Goal: Task Accomplishment & Management: Use online tool/utility

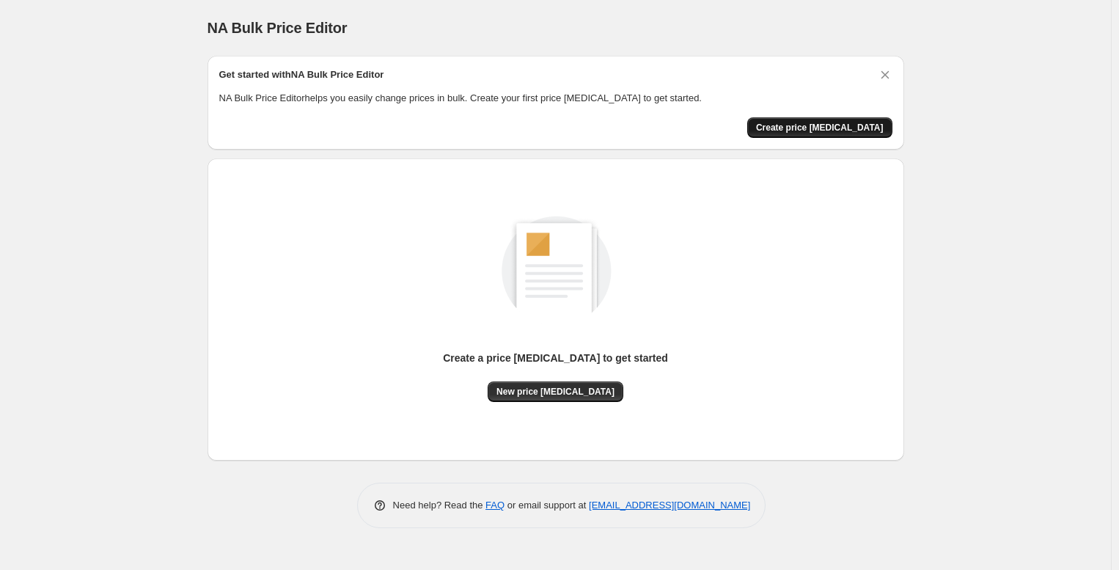
click at [786, 133] on button "Create price [MEDICAL_DATA]" at bounding box center [819, 127] width 145 height 21
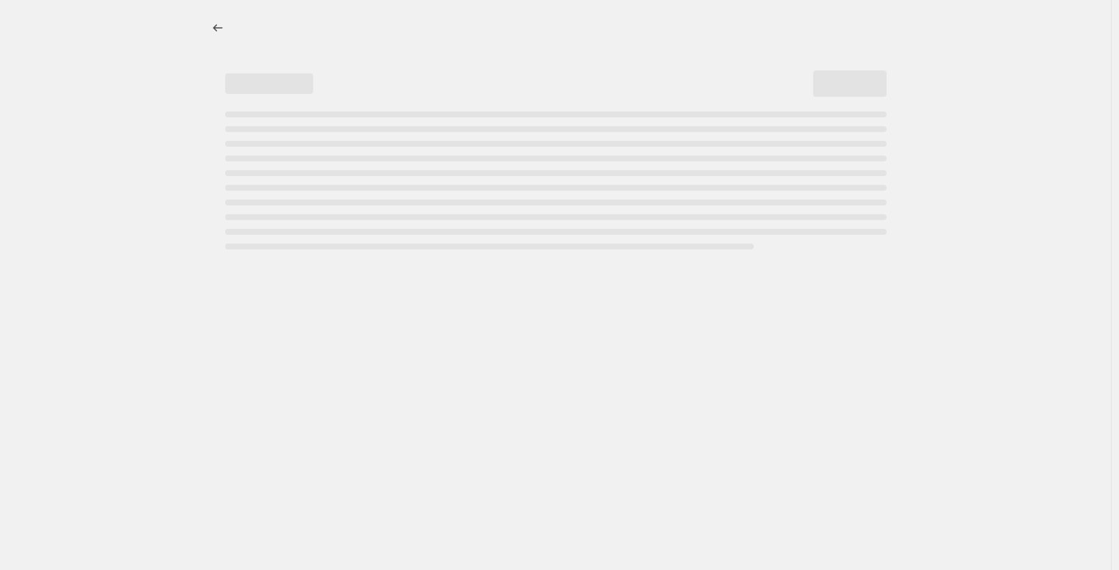
select select "percentage"
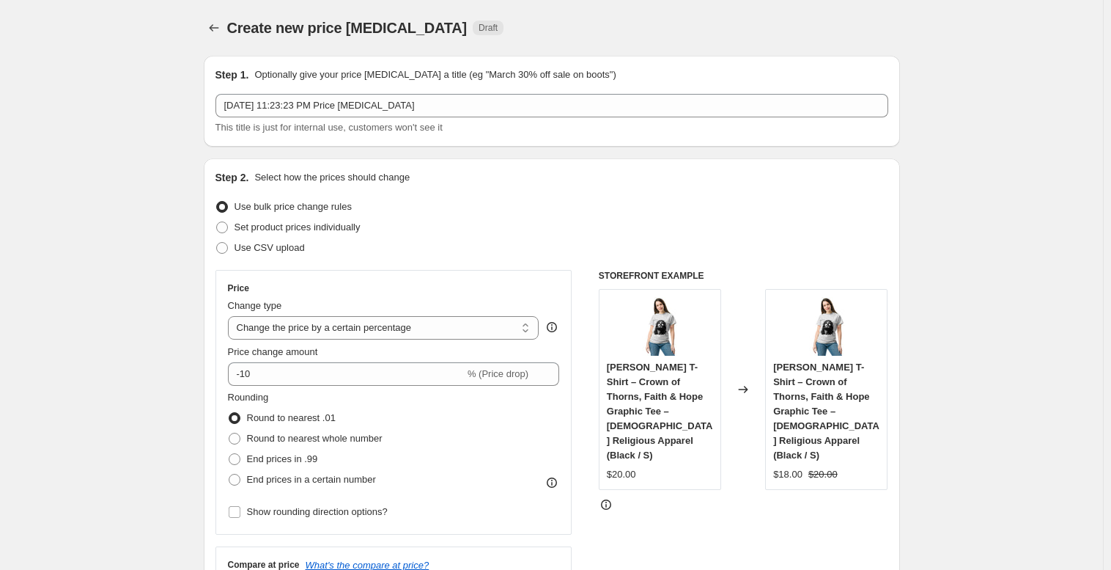
scroll to position [147, 0]
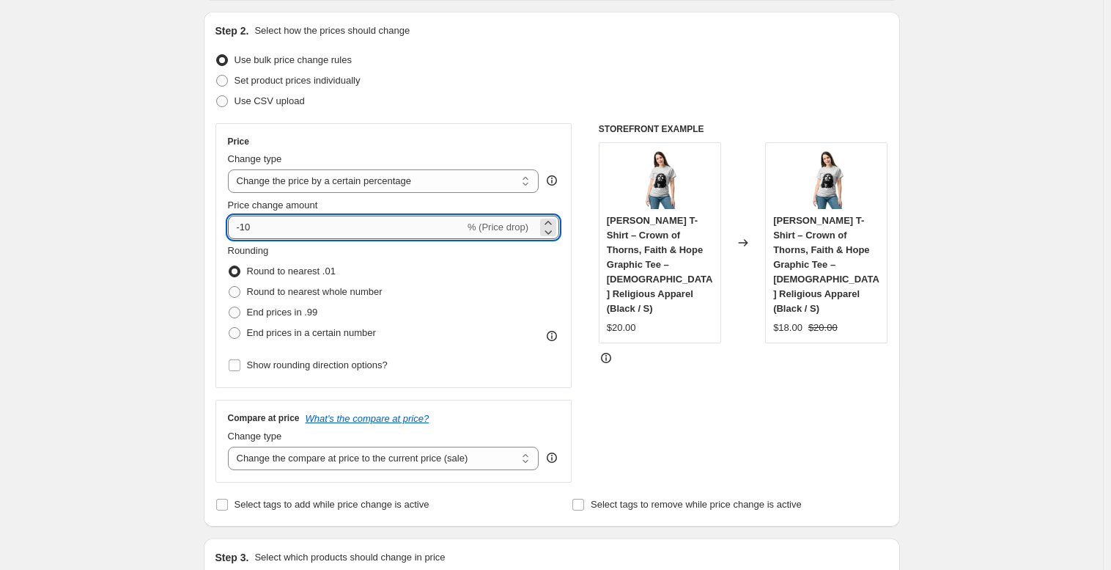
click at [246, 229] on input "-10" at bounding box center [346, 227] width 237 height 23
type input "-20"
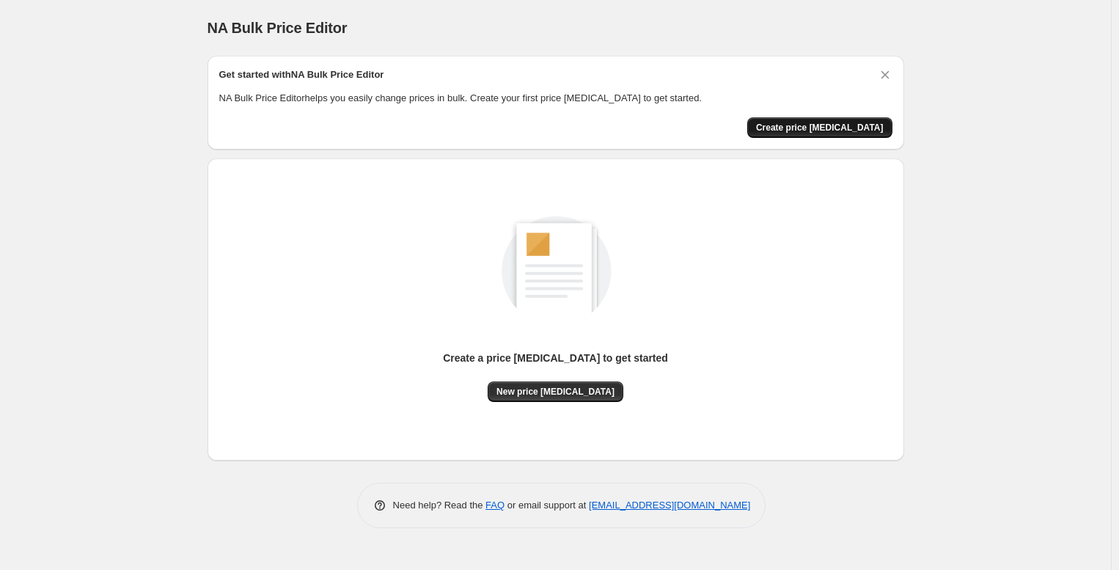
click at [855, 130] on span "Create price change job" at bounding box center [820, 128] width 128 height 12
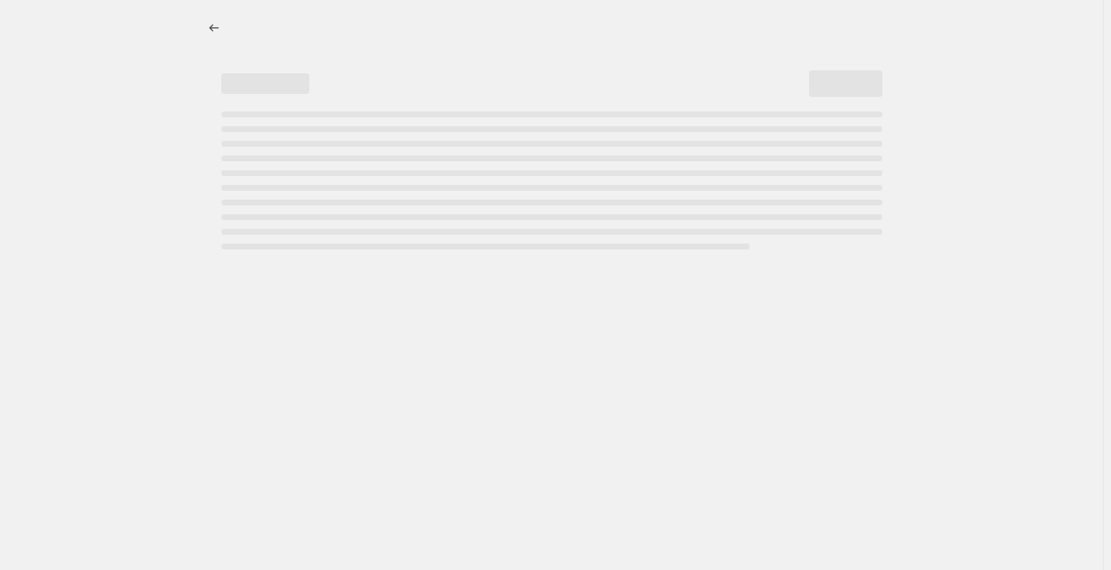
select select "percentage"
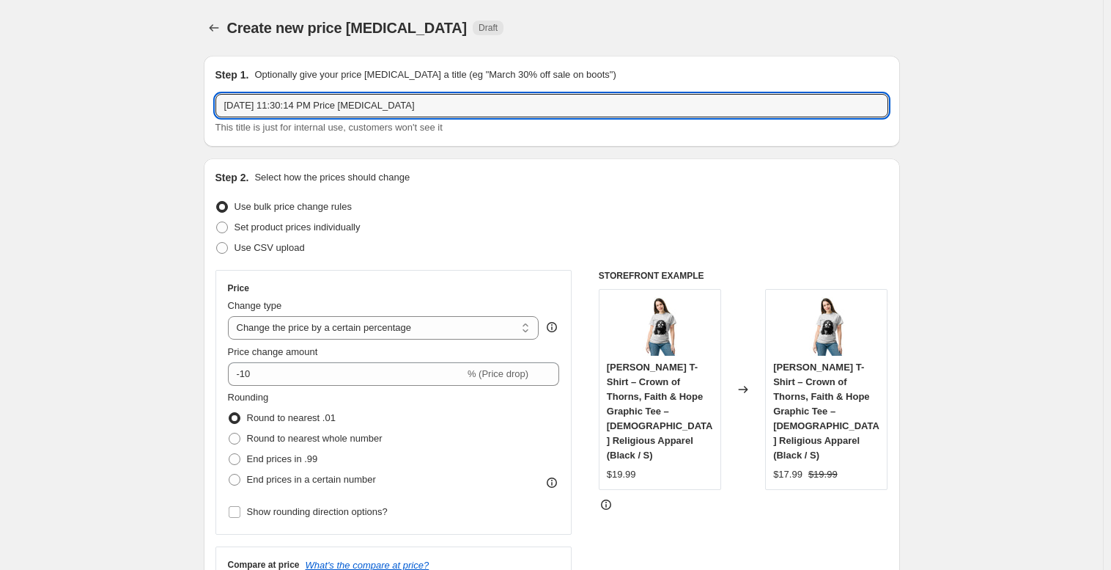
drag, startPoint x: 729, startPoint y: 111, endPoint x: 163, endPoint y: 96, distance: 566.1
type input "40% off"
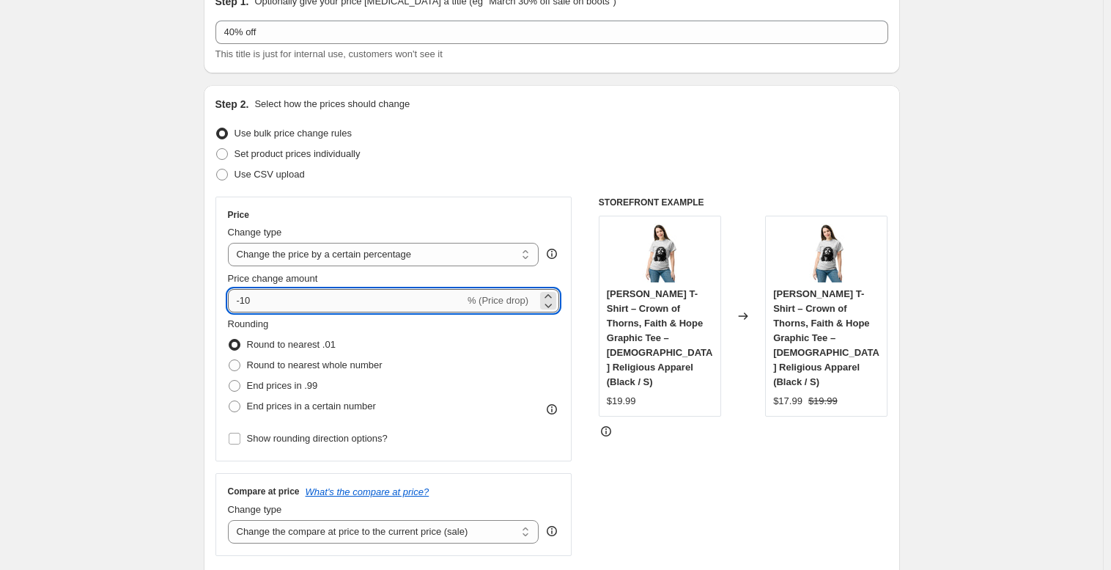
click at [245, 303] on input "-10" at bounding box center [346, 300] width 237 height 23
type input "-40"
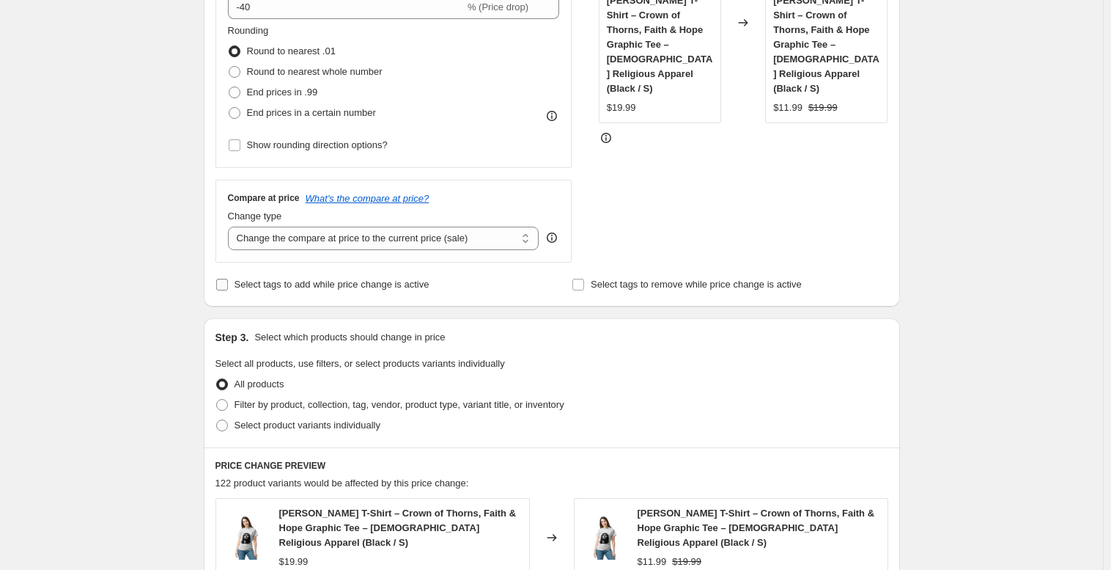
click at [222, 288] on input "Select tags to add while price change is active" at bounding box center [222, 285] width 12 height 12
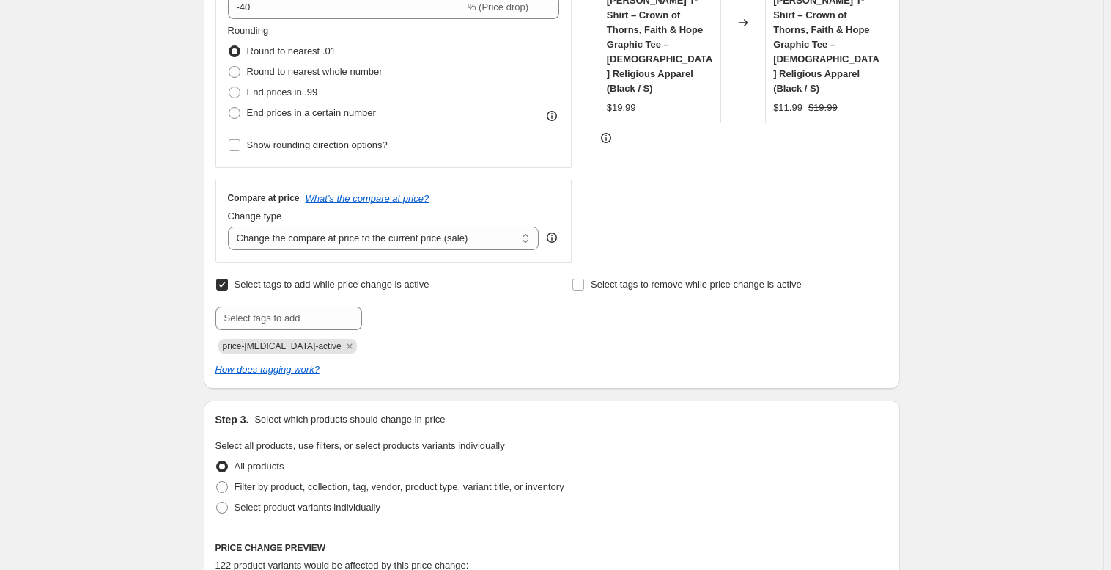
click at [222, 288] on input "Select tags to add while price change is active" at bounding box center [222, 285] width 12 height 12
checkbox input "false"
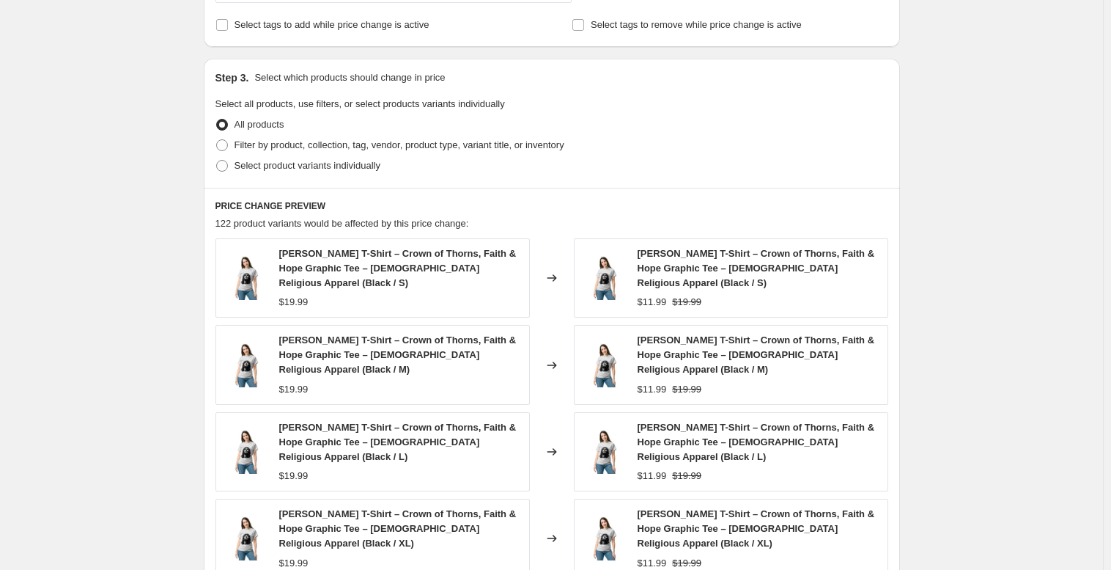
scroll to position [993, 0]
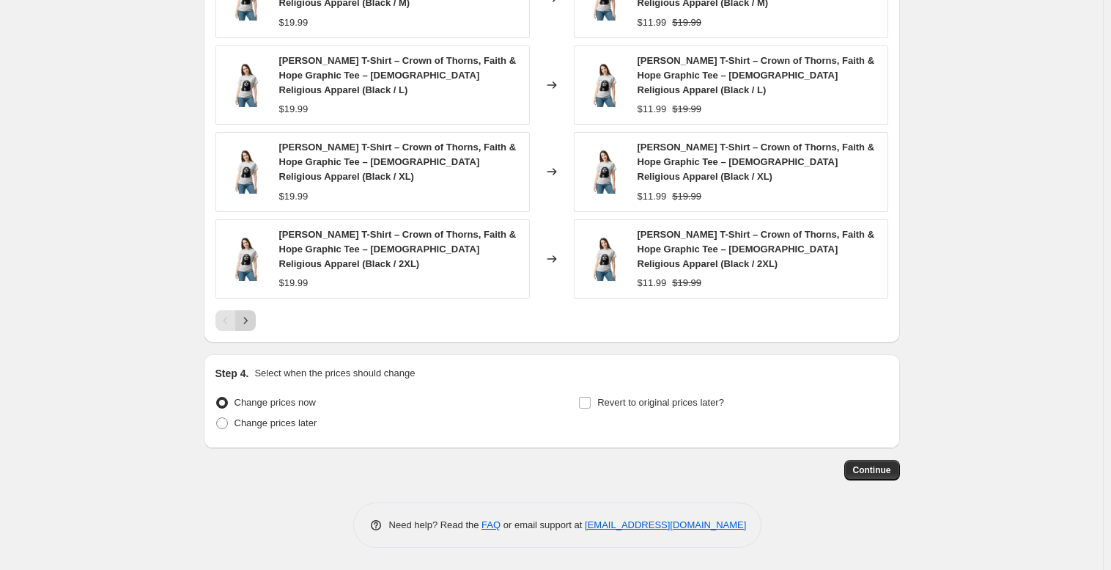
click at [253, 324] on icon "Next" at bounding box center [245, 320] width 15 height 15
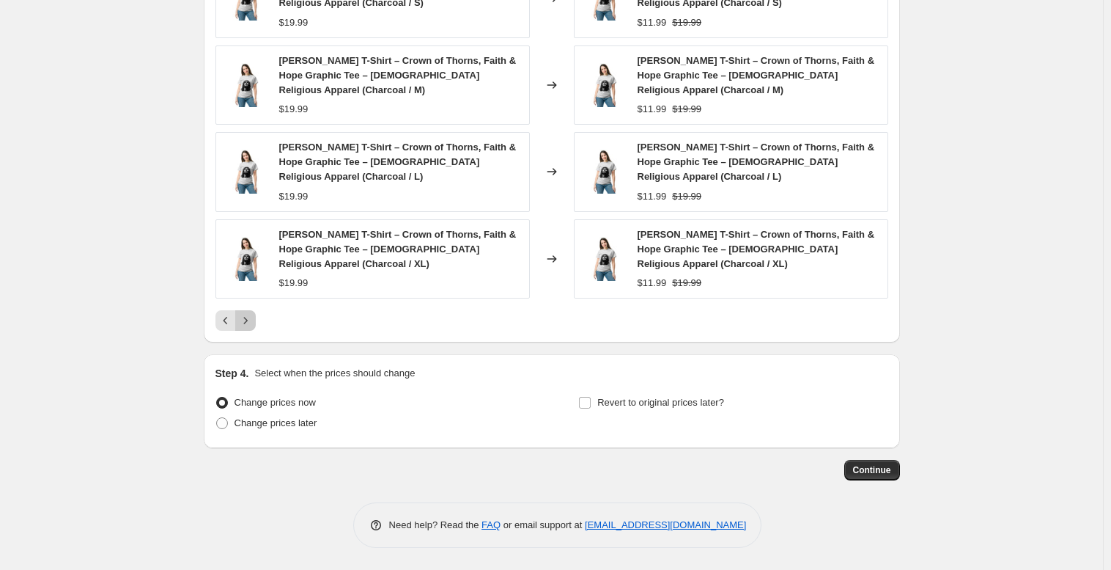
click at [253, 324] on icon "Next" at bounding box center [245, 320] width 15 height 15
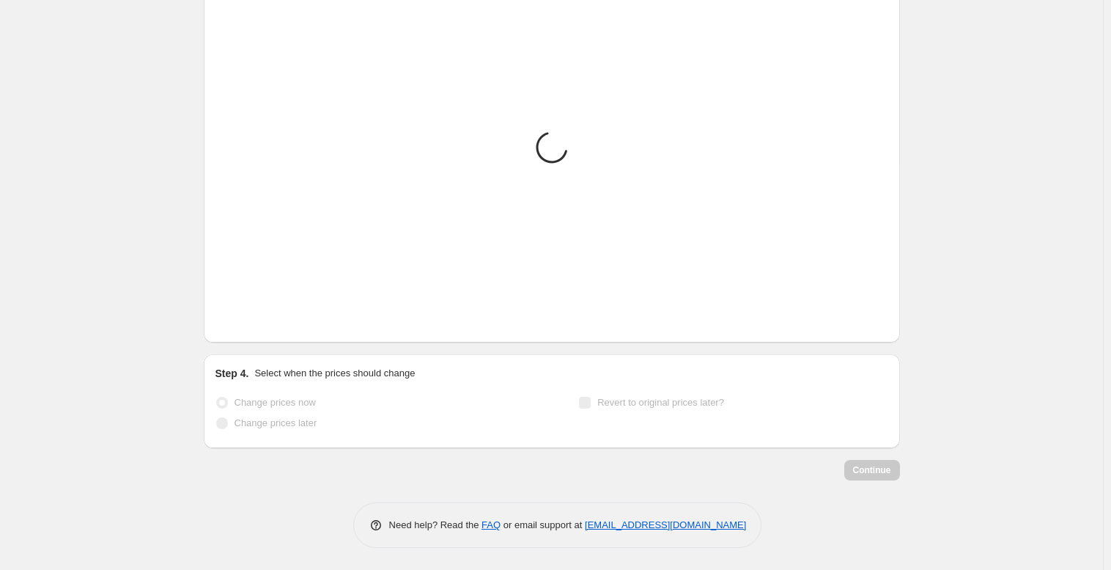
click at [252, 324] on icon "Next" at bounding box center [245, 320] width 15 height 15
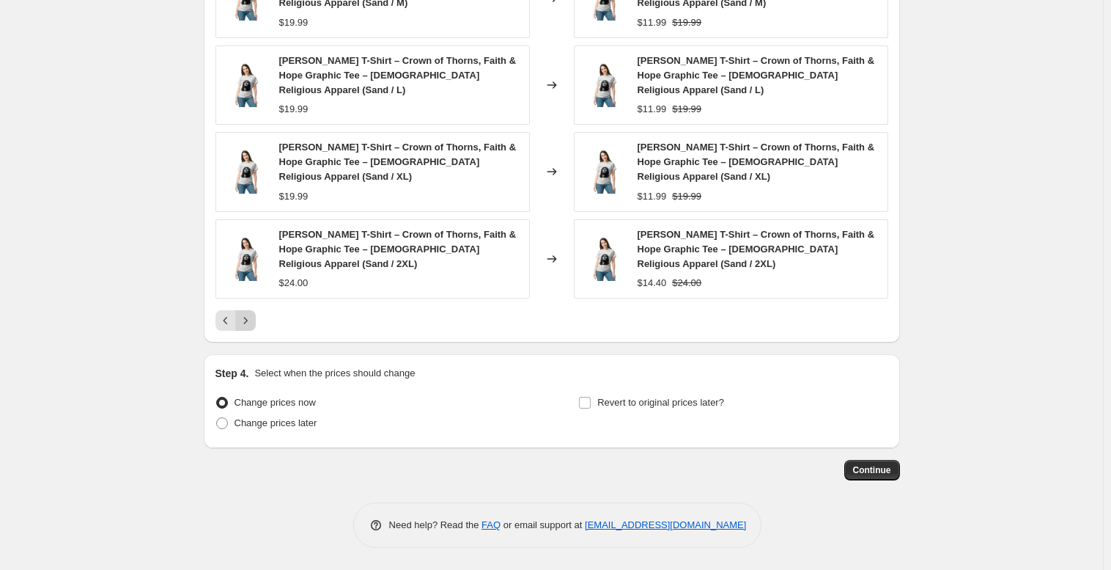
click at [252, 324] on icon "Next" at bounding box center [245, 320] width 15 height 15
click at [251, 320] on icon "Next" at bounding box center [245, 320] width 15 height 15
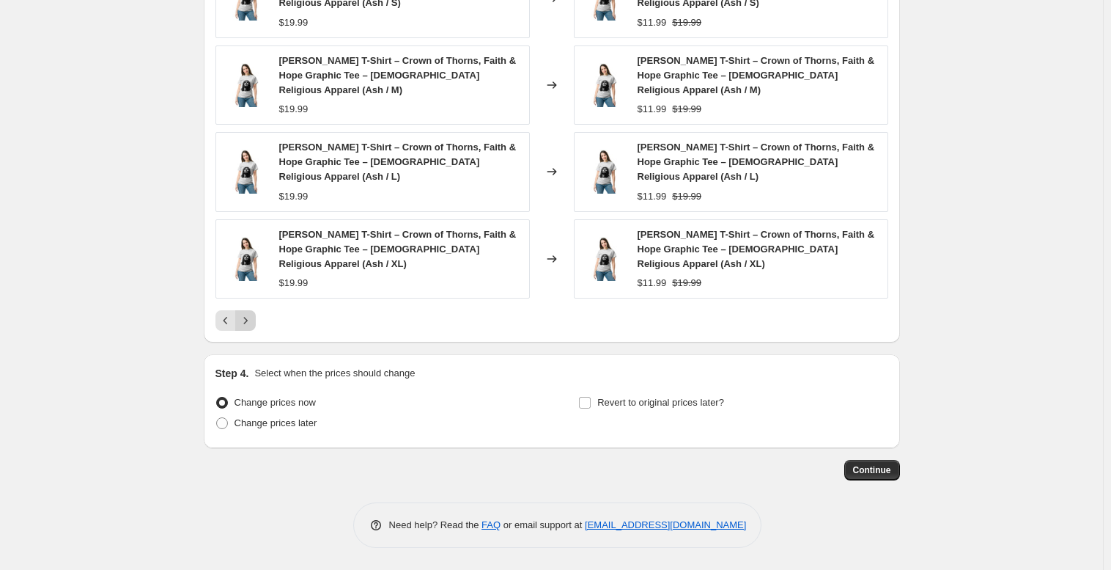
click at [251, 320] on icon "Next" at bounding box center [245, 320] width 15 height 15
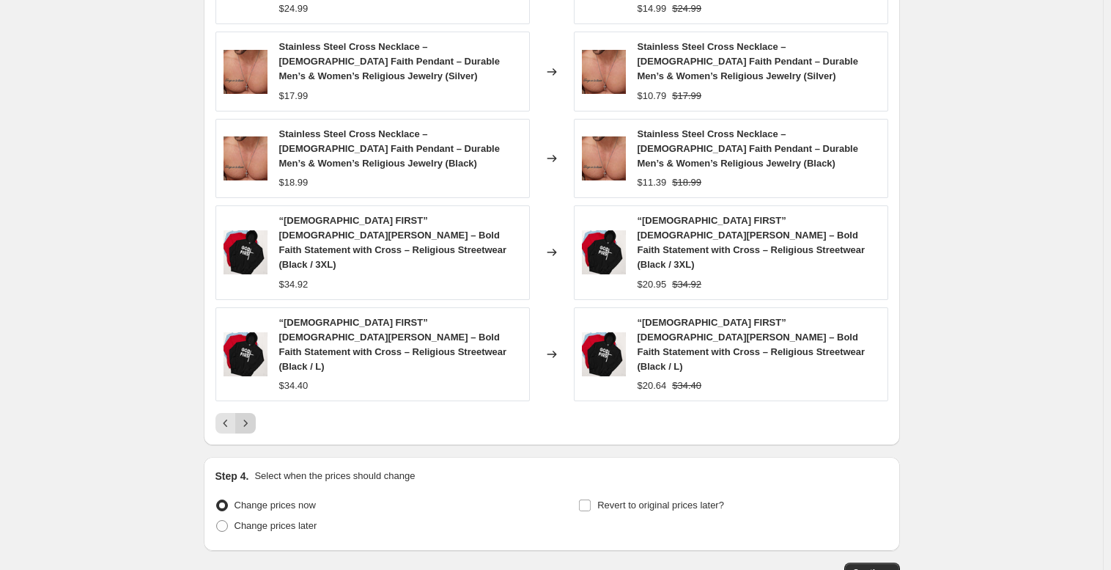
click at [251, 416] on icon "Next" at bounding box center [245, 423] width 15 height 15
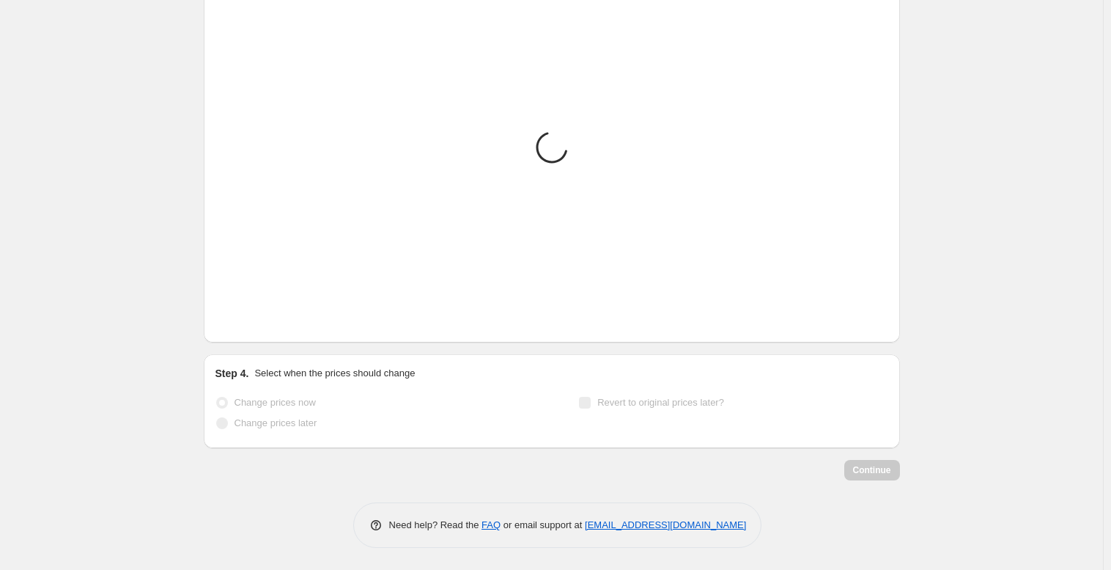
scroll to position [934, 0]
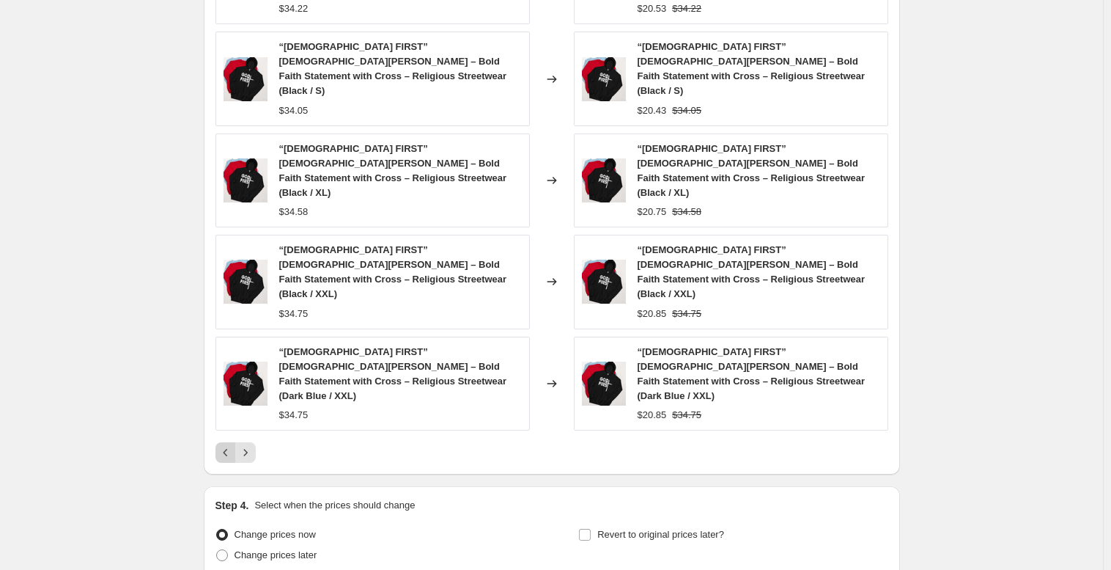
click at [224, 445] on icon "Previous" at bounding box center [225, 452] width 15 height 15
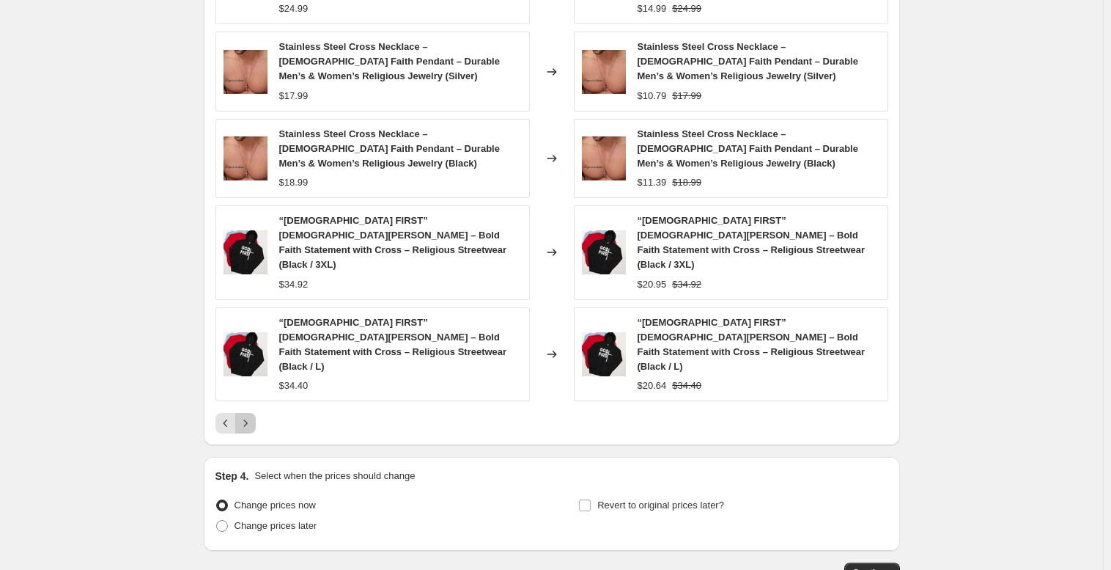
click at [253, 416] on icon "Next" at bounding box center [245, 423] width 15 height 15
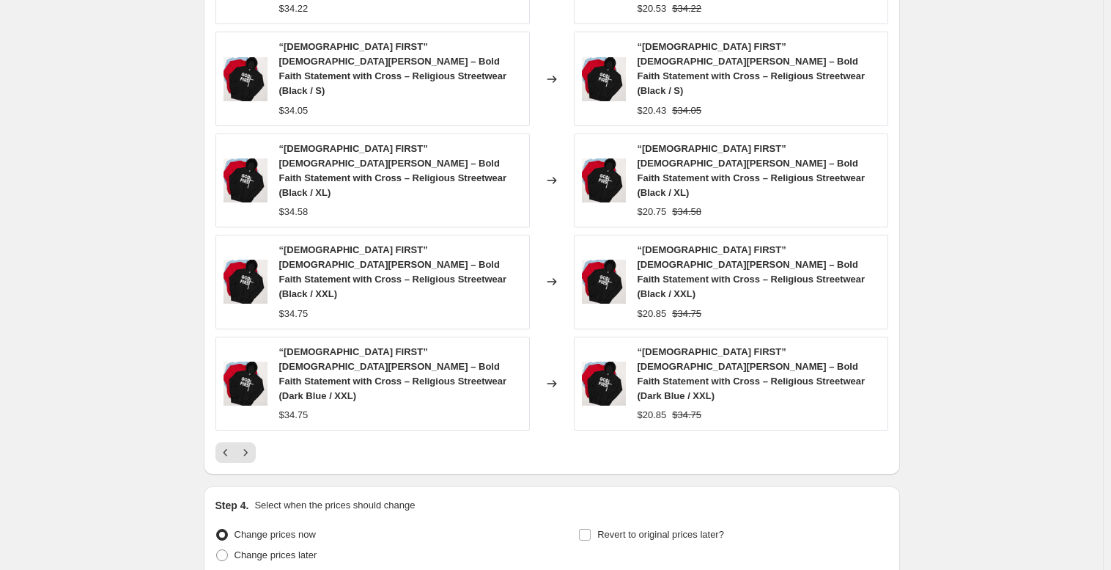
click at [253, 445] on icon "Next" at bounding box center [245, 452] width 15 height 15
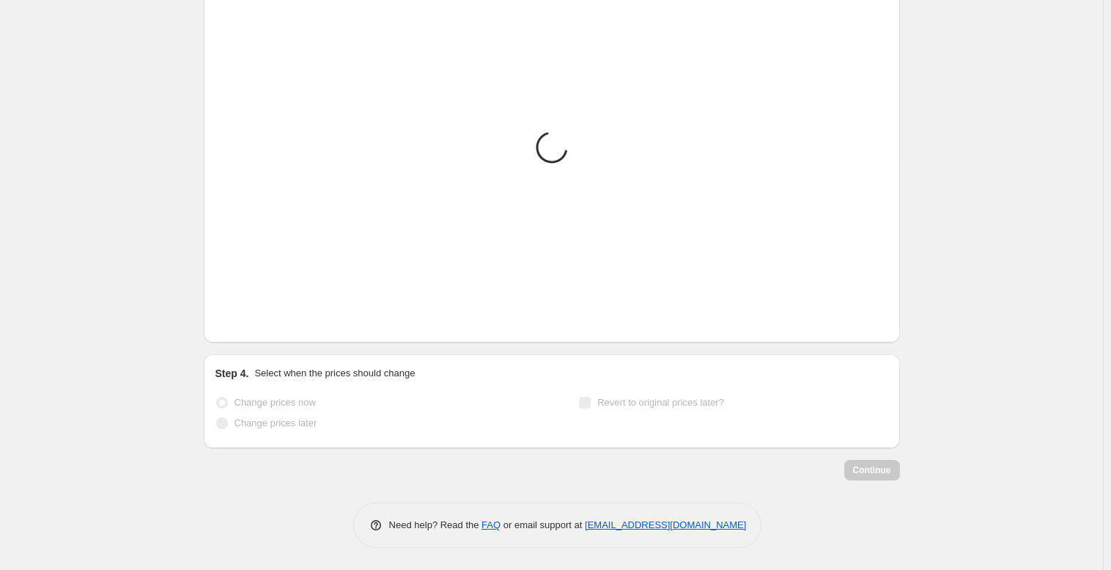
scroll to position [732, 0]
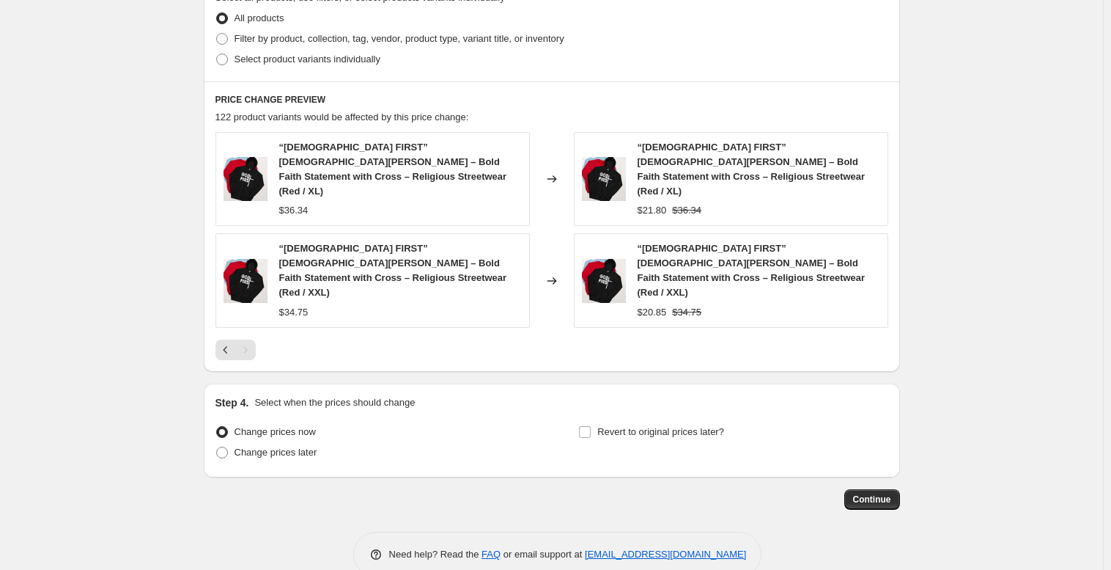
click at [249, 395] on h2 "Step 4." at bounding box center [233, 402] width 34 height 15
click at [887, 493] on span "Continue" at bounding box center [872, 499] width 38 height 12
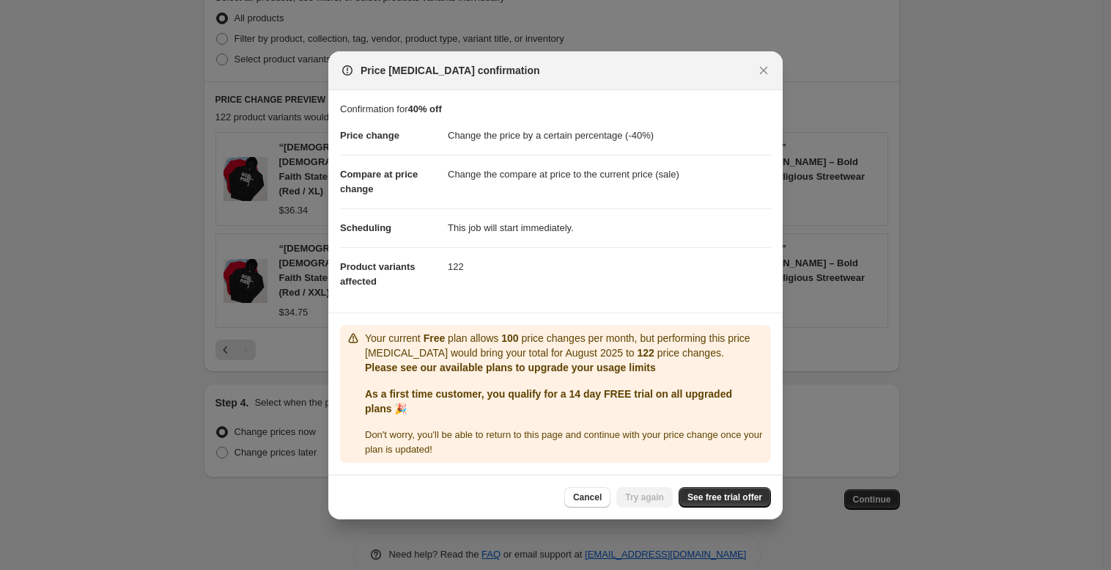
drag, startPoint x: 781, startPoint y: 414, endPoint x: 637, endPoint y: 298, distance: 184.5
click at [637, 298] on dl "Price change Change the price by a certain percentage (-40%) Compare at price c…" at bounding box center [555, 209] width 431 height 184
click at [586, 492] on span "Cancel" at bounding box center [587, 497] width 29 height 12
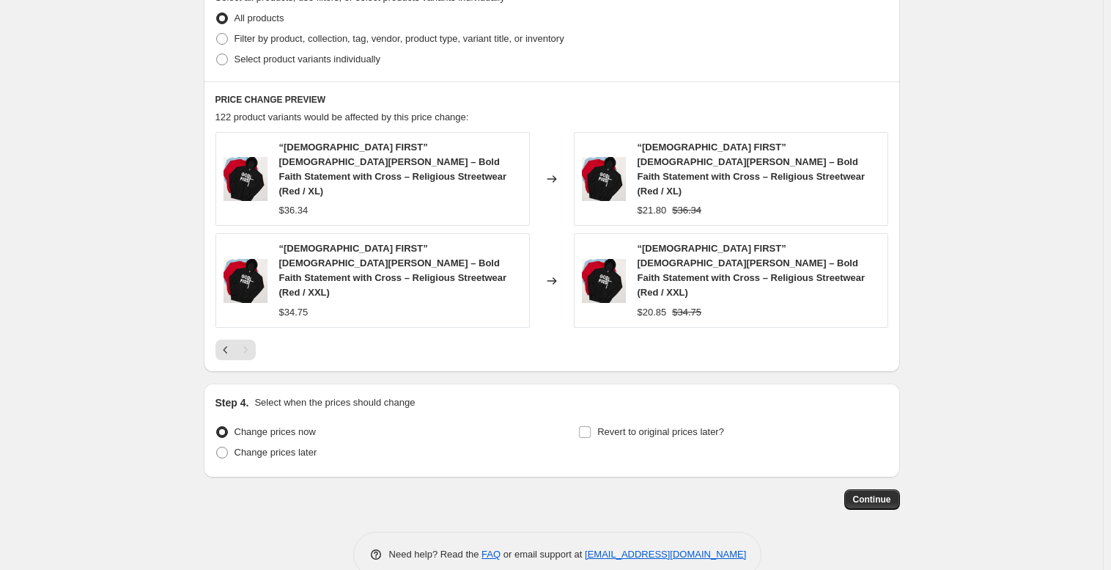
scroll to position [586, 0]
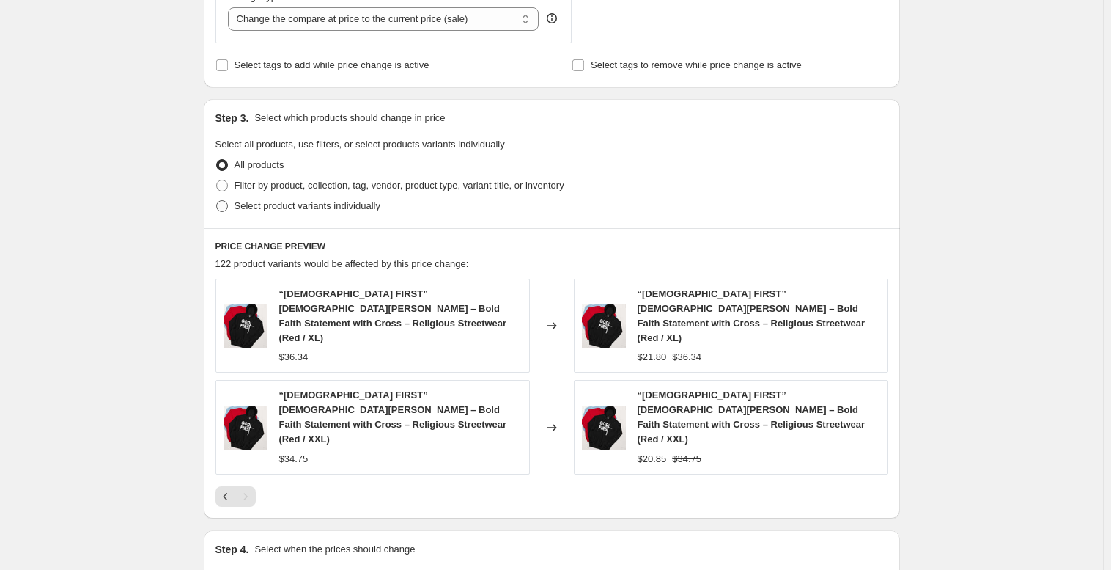
click at [380, 208] on span "Select product variants individually" at bounding box center [308, 205] width 146 height 11
click at [217, 201] on input "Select product variants individually" at bounding box center [216, 200] width 1 height 1
radio input "true"
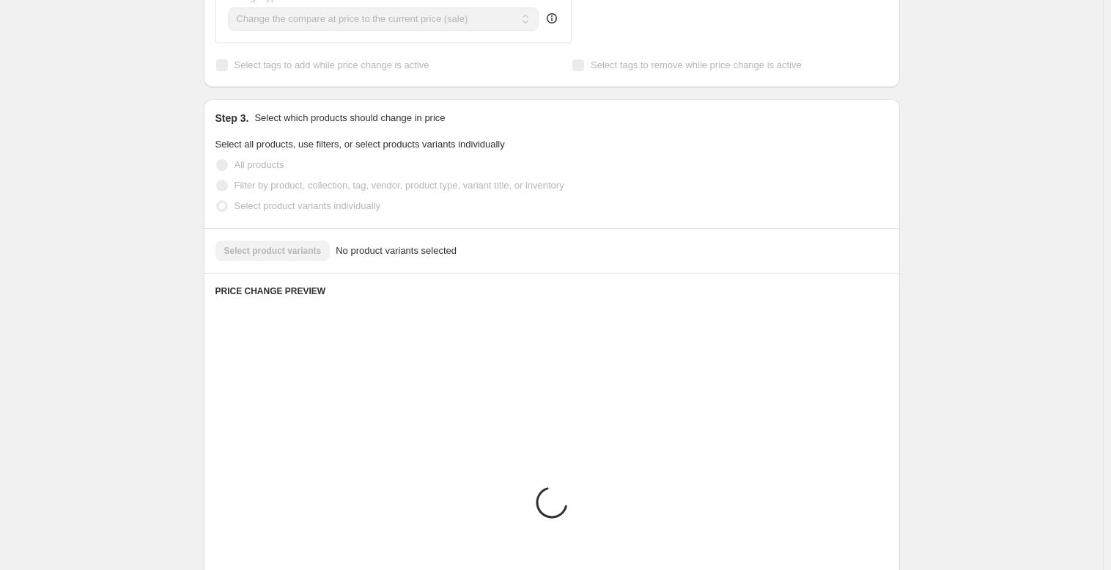
scroll to position [571, 0]
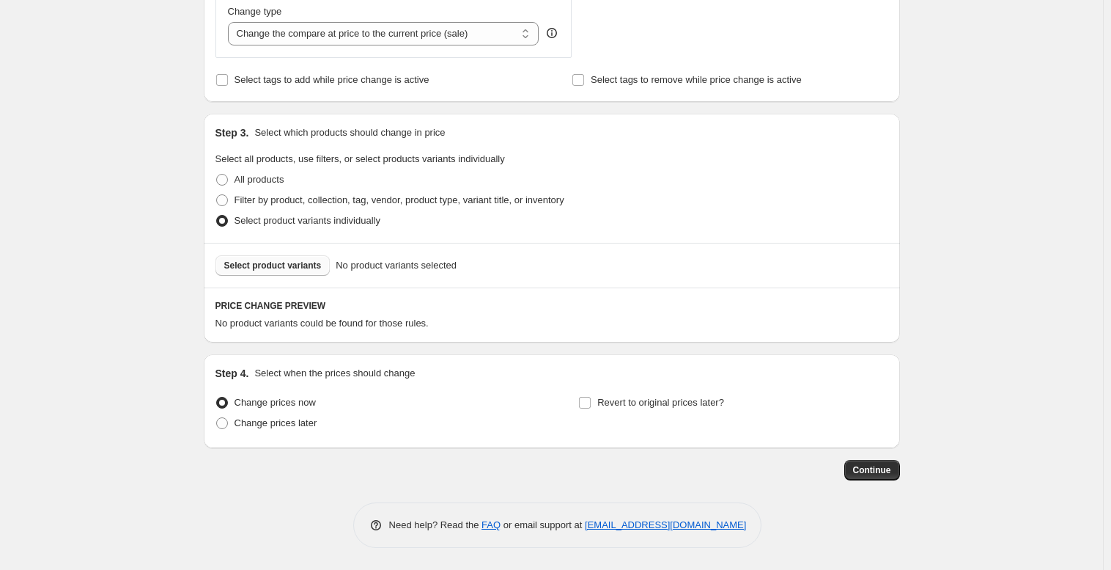
click at [292, 275] on button "Select product variants" at bounding box center [273, 265] width 115 height 21
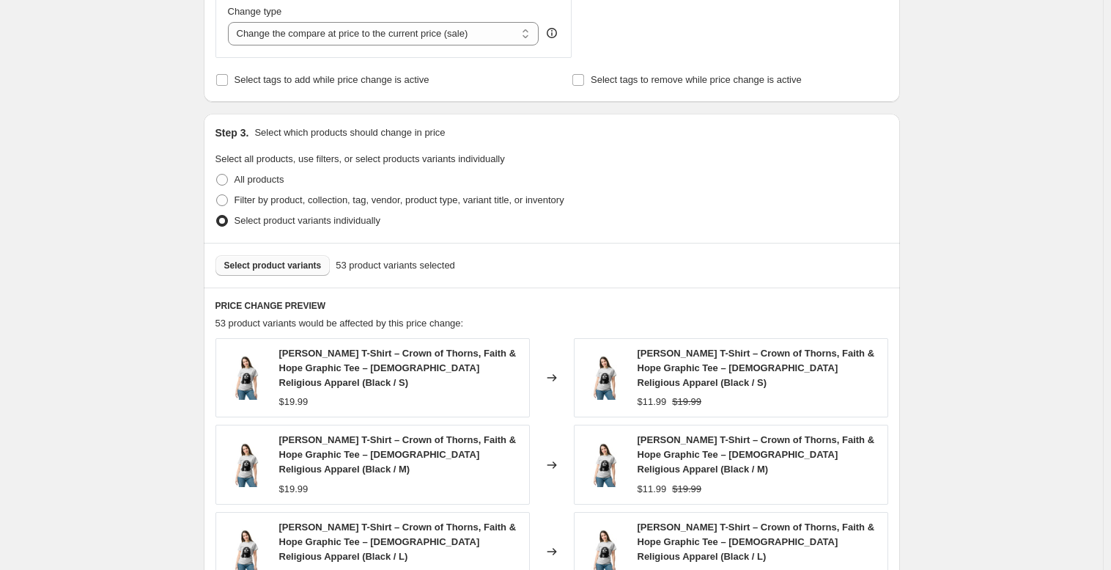
click at [287, 267] on span "Select product variants" at bounding box center [272, 265] width 97 height 12
click at [296, 268] on span "Select product variants" at bounding box center [272, 265] width 97 height 12
click at [295, 264] on span "Select product variants" at bounding box center [272, 265] width 97 height 12
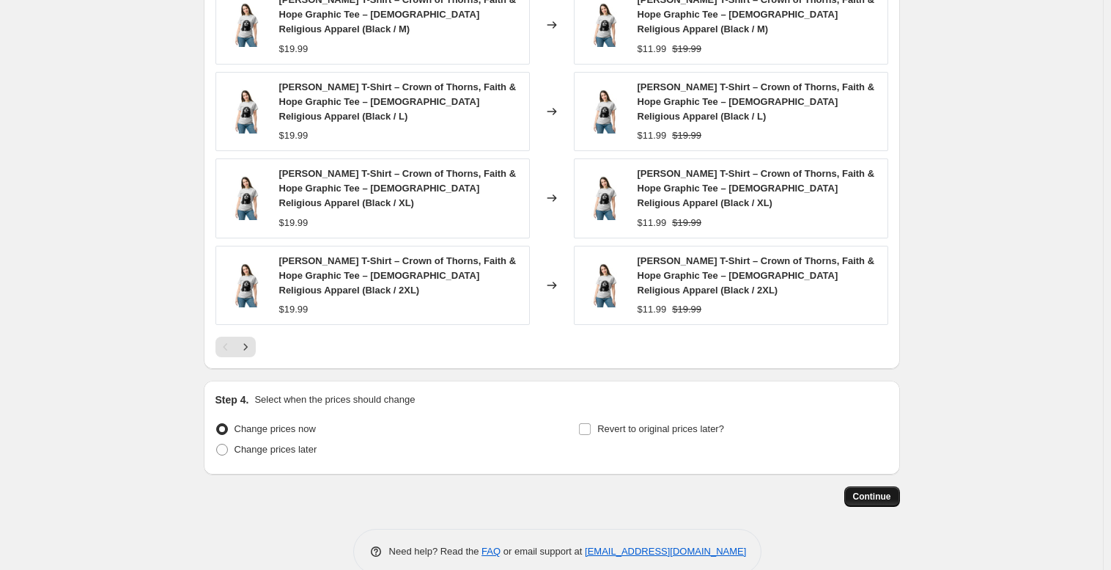
click at [869, 499] on span "Continue" at bounding box center [872, 496] width 38 height 12
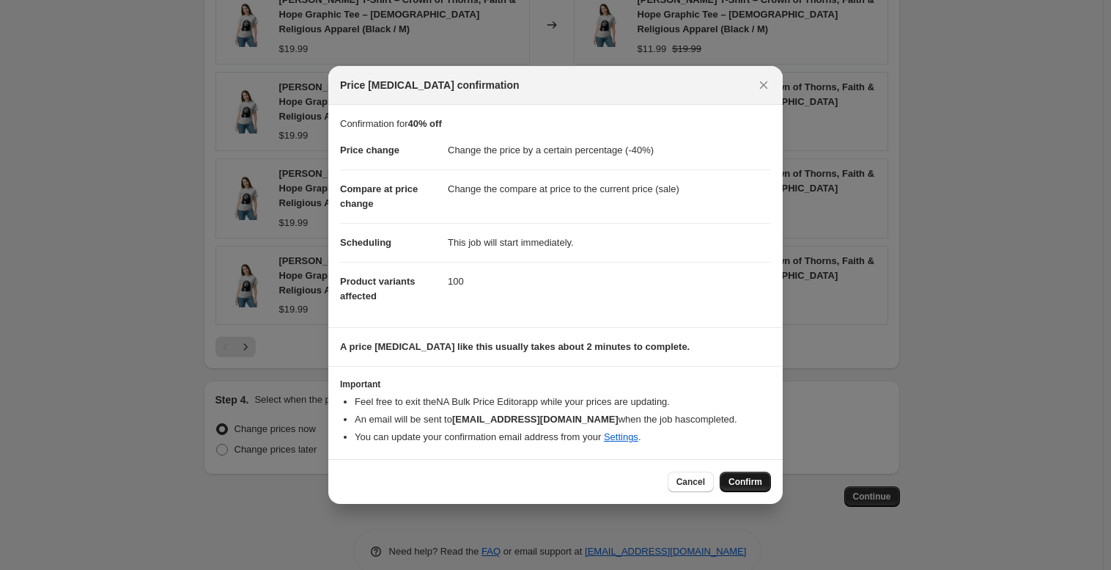
click at [755, 477] on span "Confirm" at bounding box center [746, 482] width 34 height 12
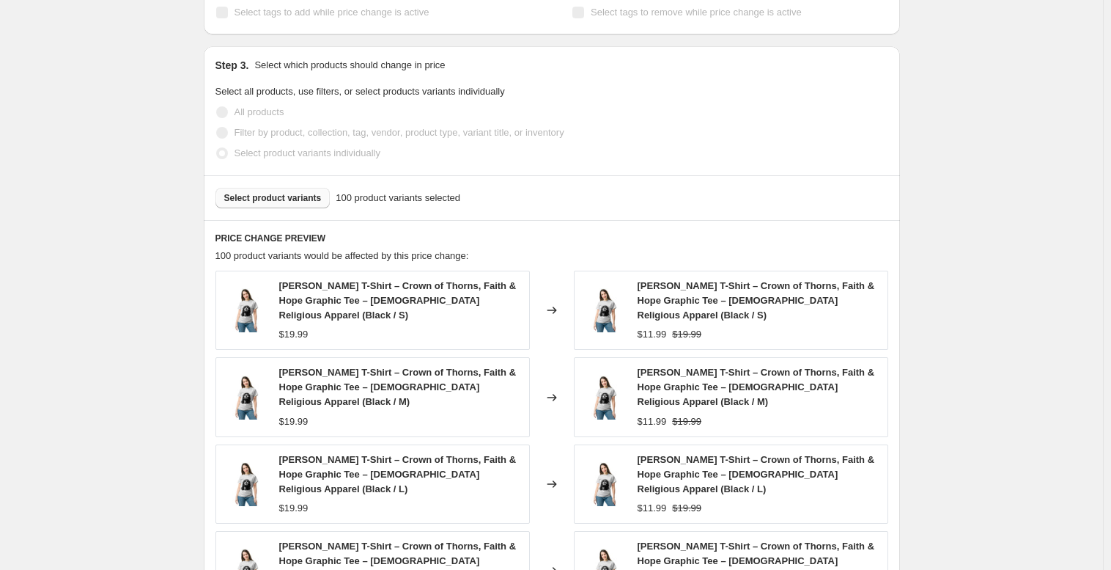
scroll to position [671, 0]
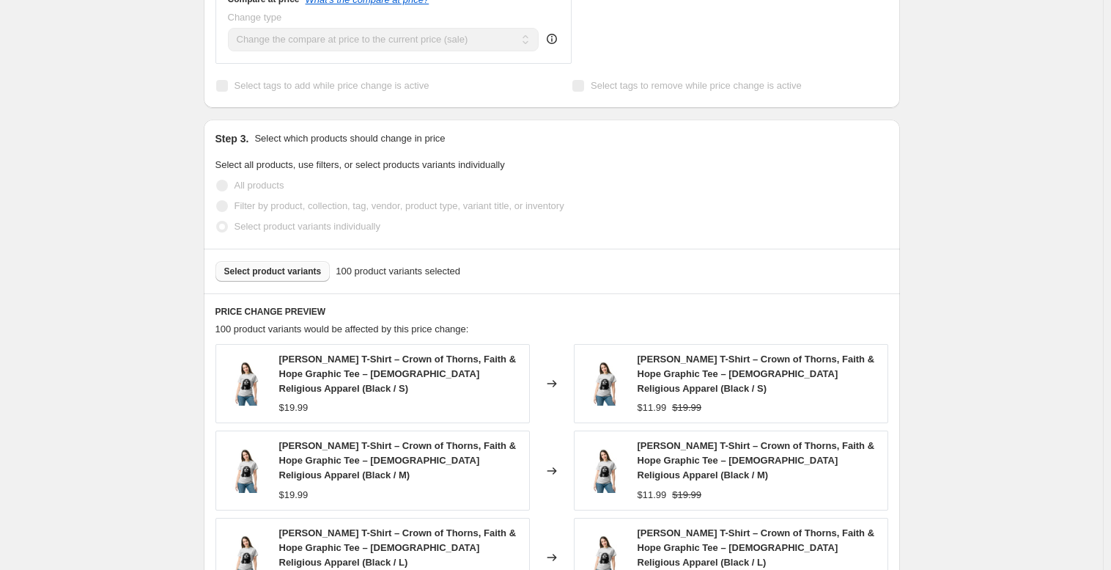
select select "percentage"
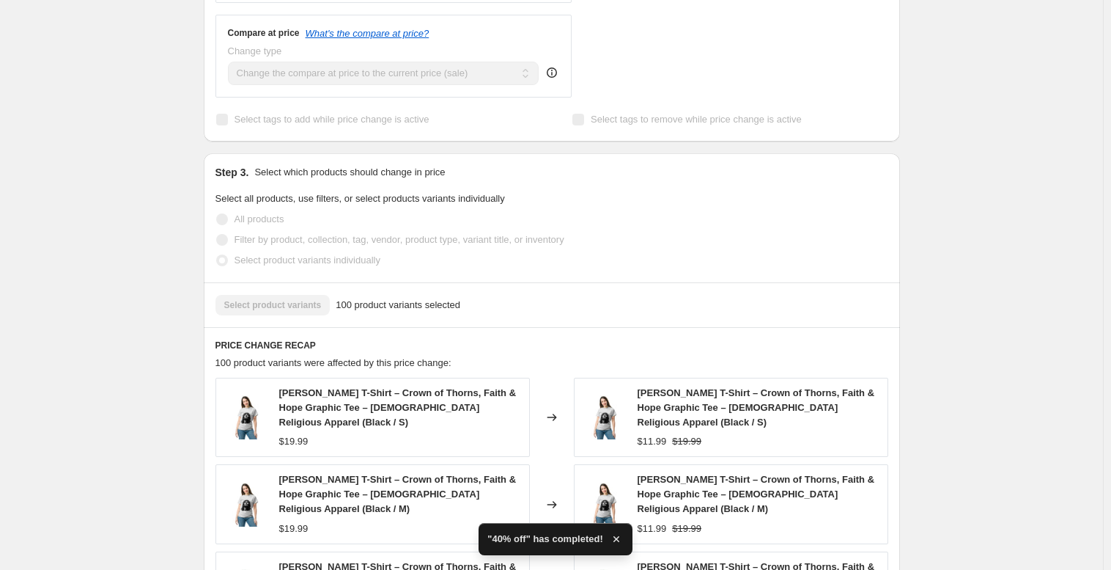
scroll to position [0, 0]
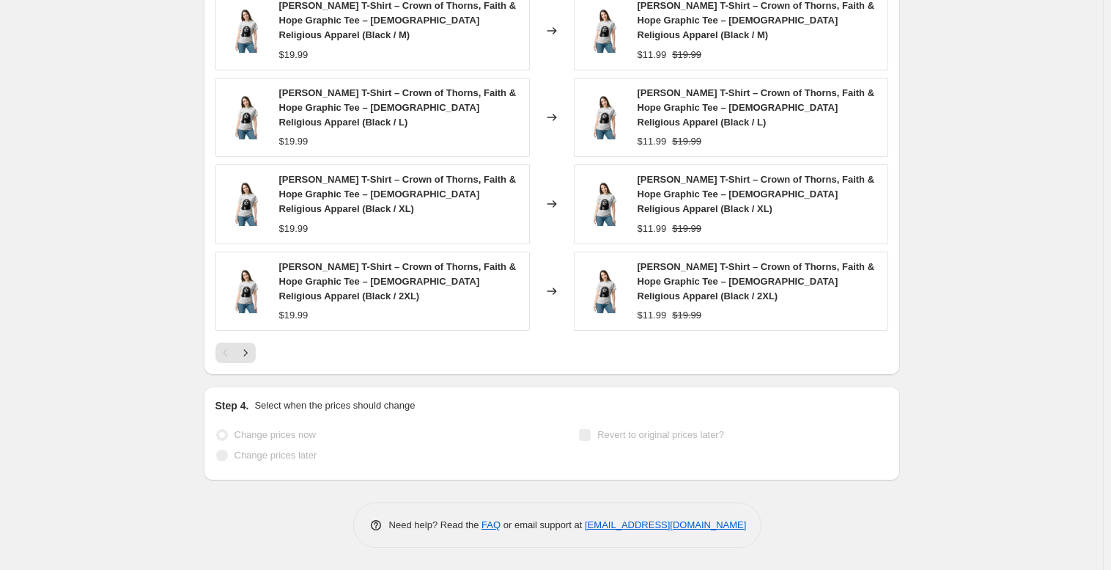
drag, startPoint x: 114, startPoint y: 320, endPoint x: 90, endPoint y: 125, distance: 196.5
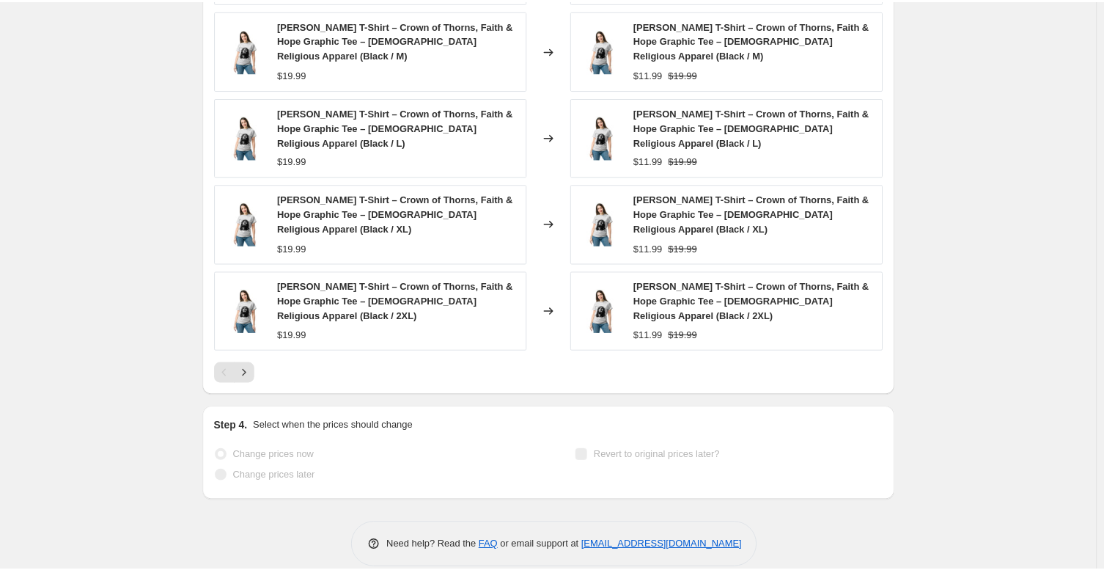
scroll to position [1144, 0]
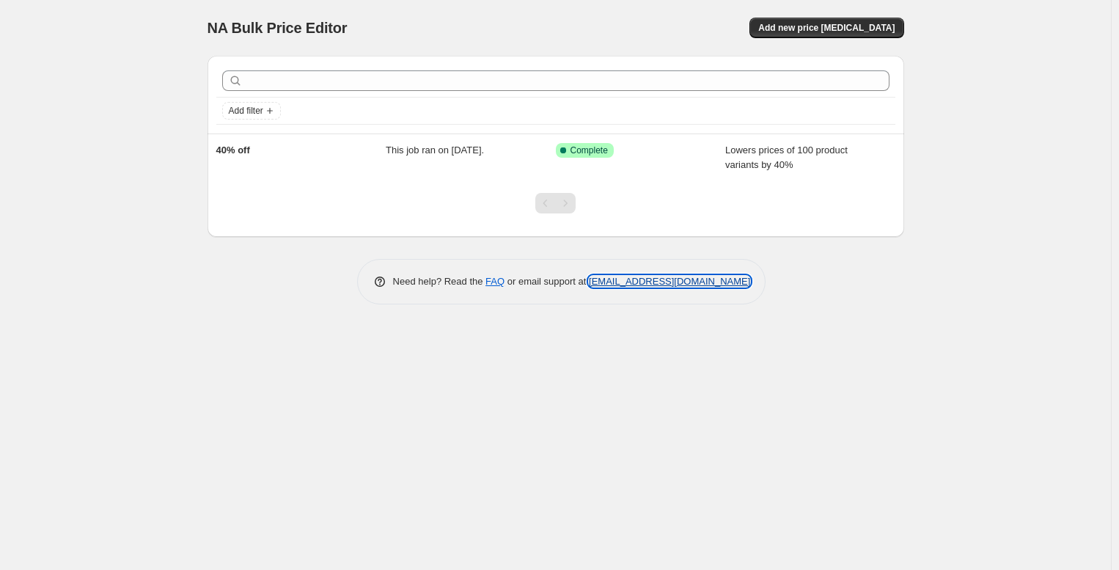
click at [671, 287] on link "[EMAIL_ADDRESS][DOMAIN_NAME]" at bounding box center [669, 281] width 161 height 11
